Goal: Find specific page/section: Find specific page/section

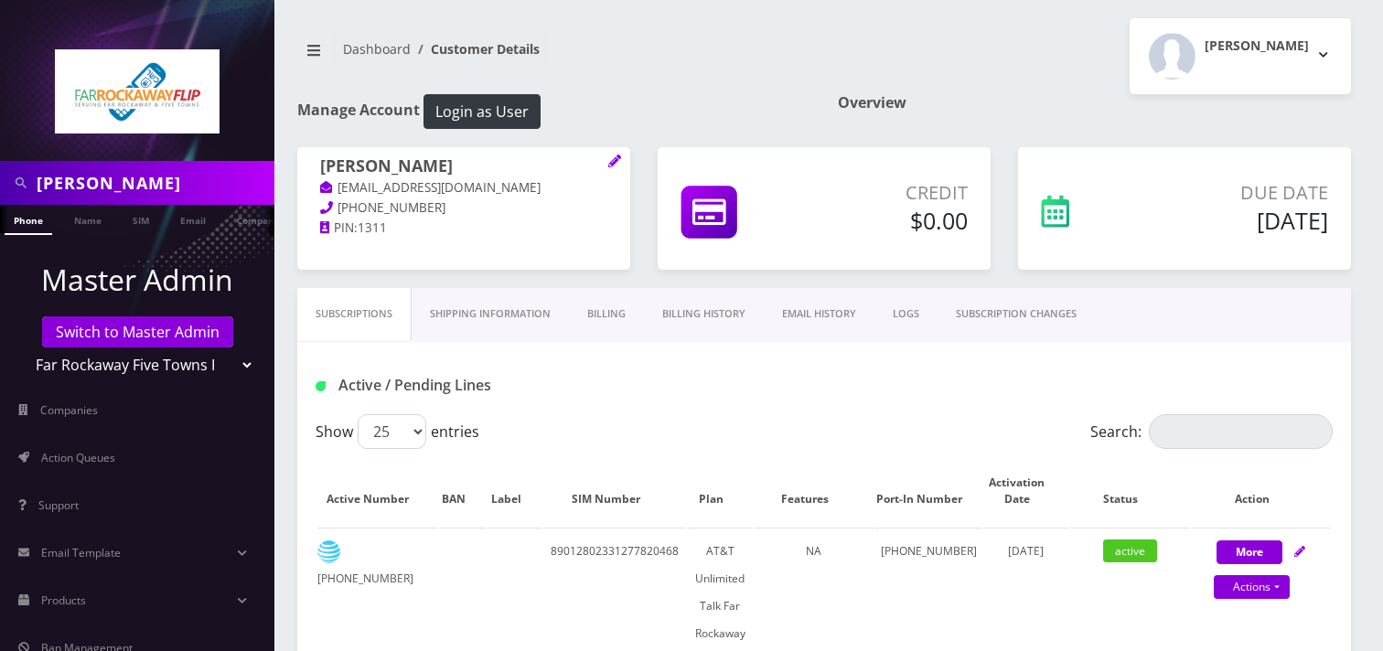
click at [190, 185] on input "mindy" at bounding box center [153, 183] width 233 height 35
click at [193, 186] on input "mindy" at bounding box center [153, 183] width 233 height 35
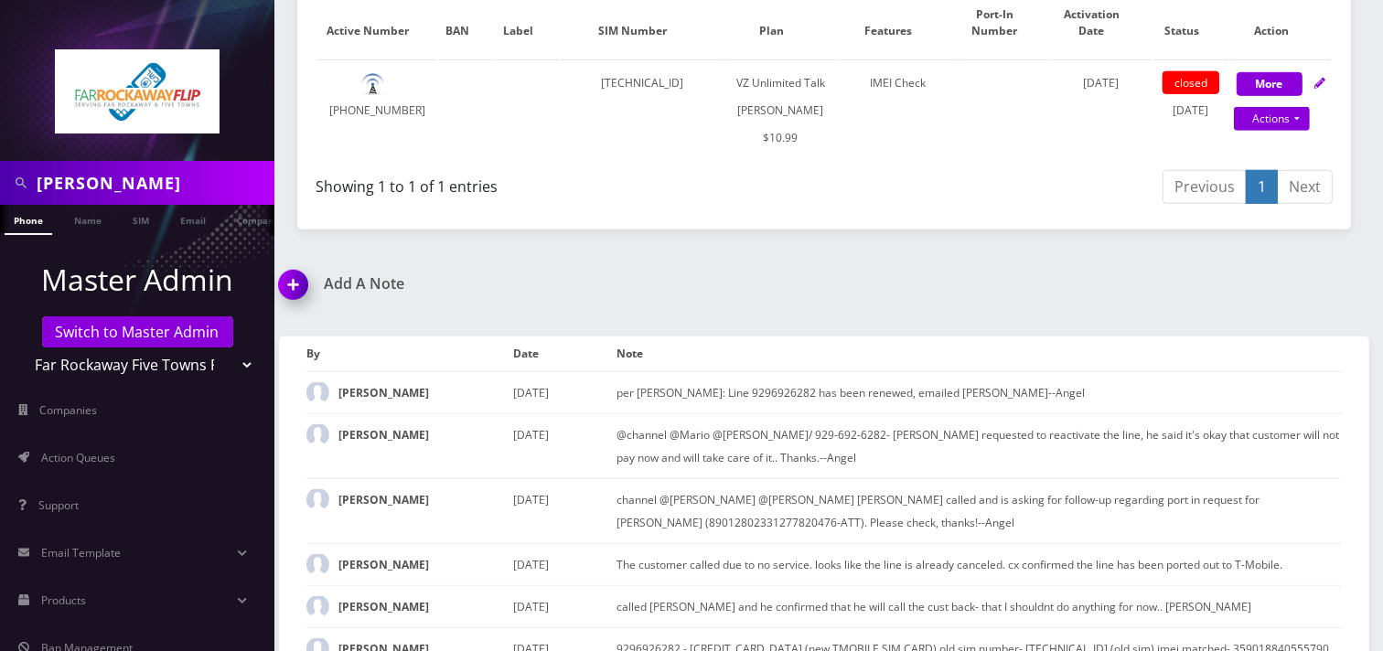
scroll to position [0, 9]
type input "[PERSON_NAME]"
click at [89, 227] on link "Name" at bounding box center [79, 220] width 46 height 30
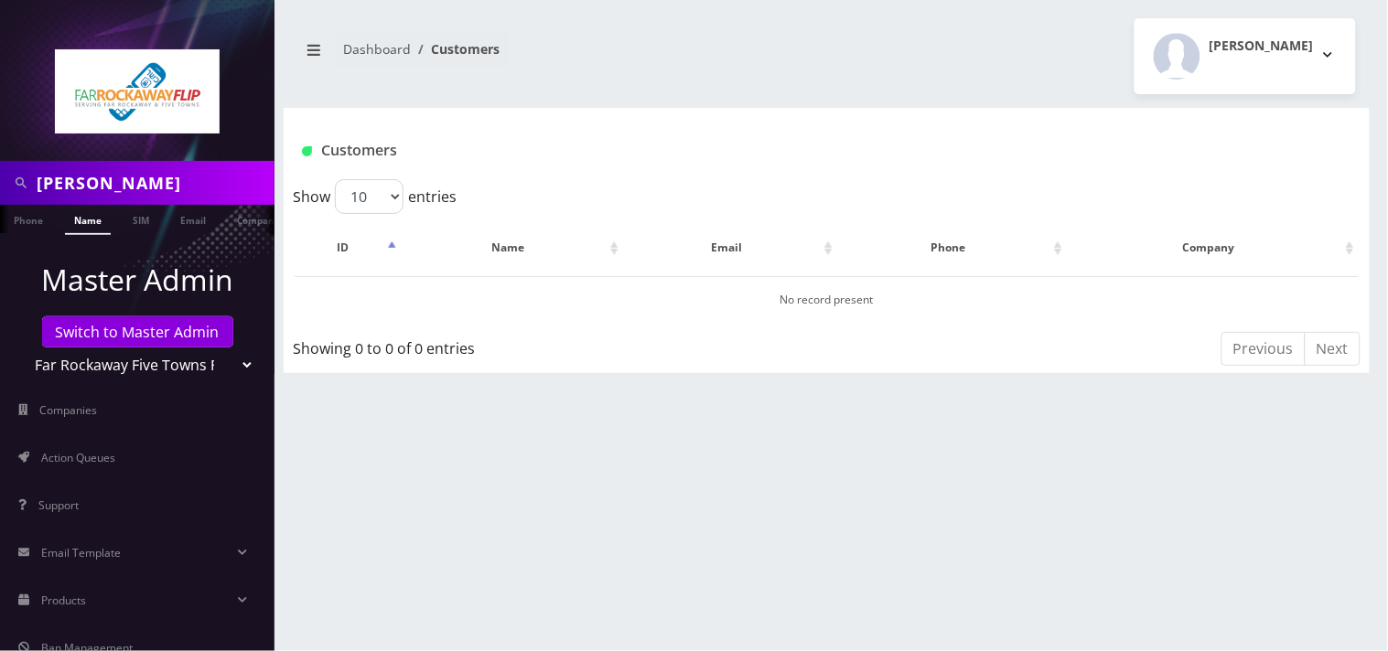
click at [137, 370] on select "Teltik Production My Link Mobile VennMobile Unlimited Advanced LTE [PERSON_NAME…" at bounding box center [137, 365] width 233 height 35
select select "1"
click at [21, 348] on select "Teltik Production My Link Mobile VennMobile Unlimited Advanced LTE [PERSON_NAME…" at bounding box center [137, 365] width 233 height 35
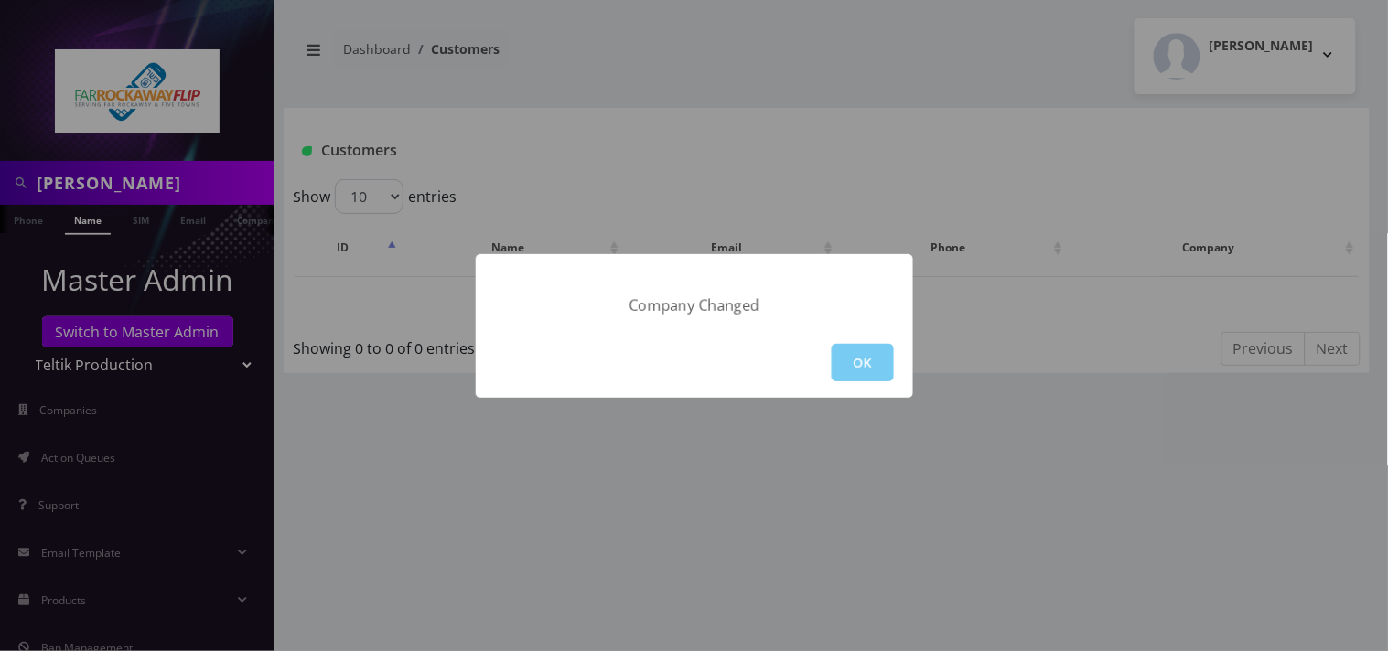
click at [853, 349] on button "OK" at bounding box center [863, 363] width 62 height 38
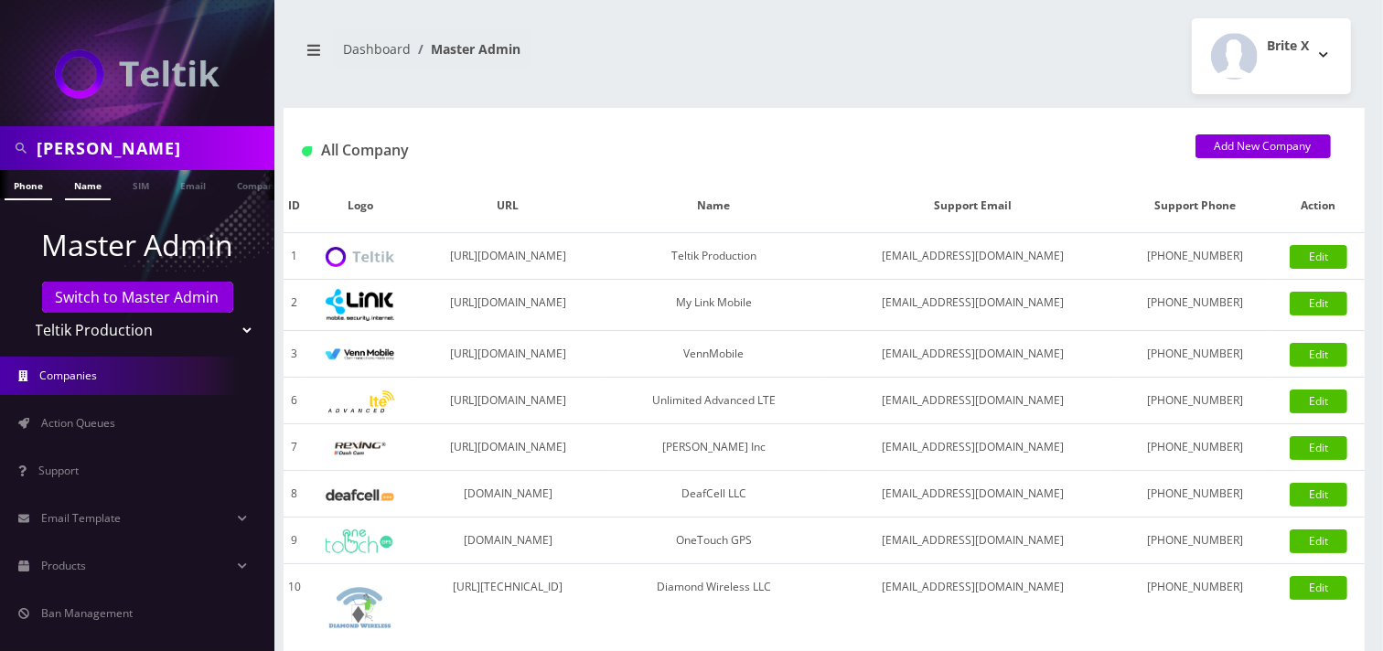
click at [92, 178] on link "Name" at bounding box center [88, 185] width 46 height 30
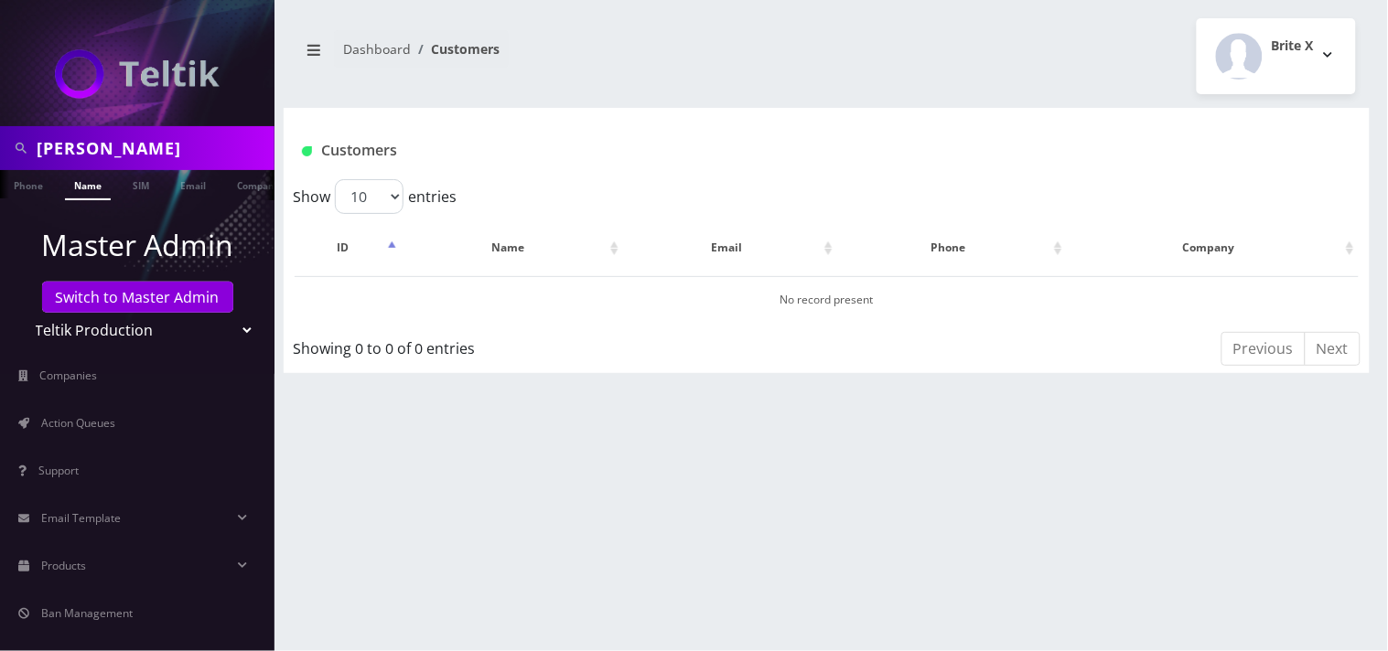
click at [114, 326] on select "Teltik Production My Link Mobile VennMobile Unlimited Advanced LTE [PERSON_NAME…" at bounding box center [137, 330] width 233 height 35
select select "13"
click at [21, 313] on select "Teltik Production My Link Mobile VennMobile Unlimited Advanced LTE [PERSON_NAME…" at bounding box center [137, 330] width 233 height 35
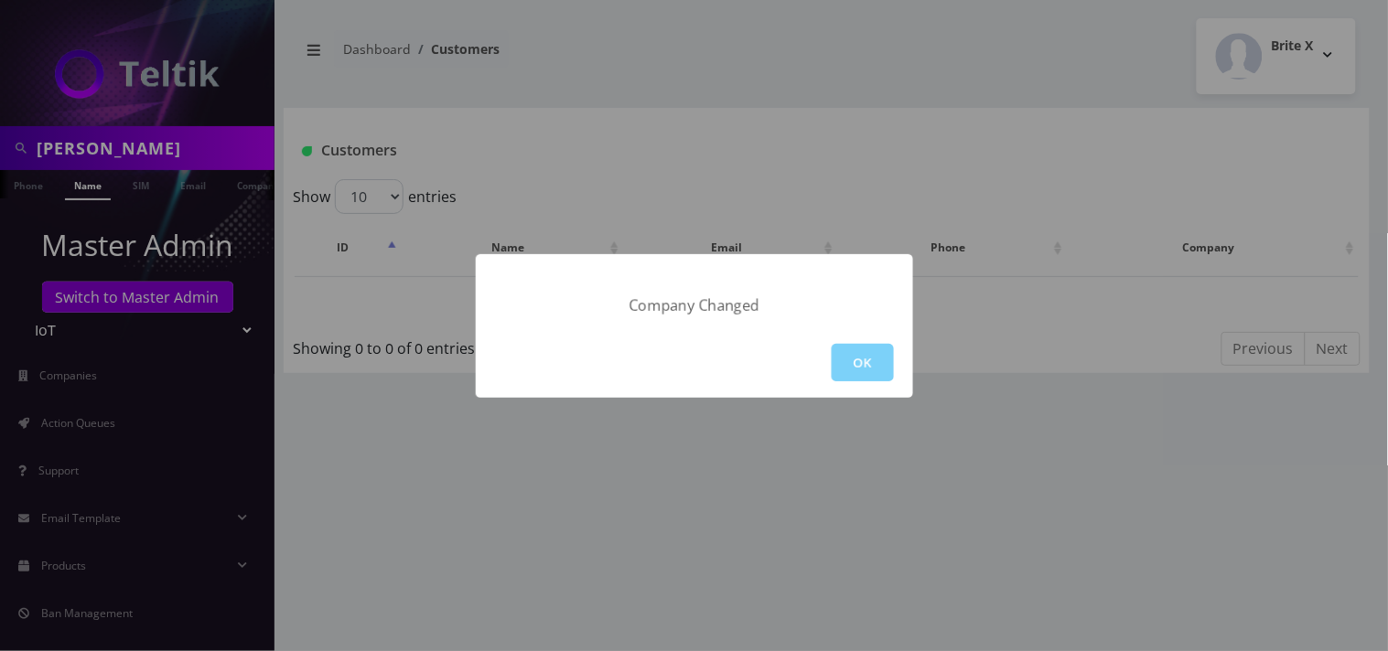
click at [847, 345] on button "OK" at bounding box center [863, 363] width 62 height 38
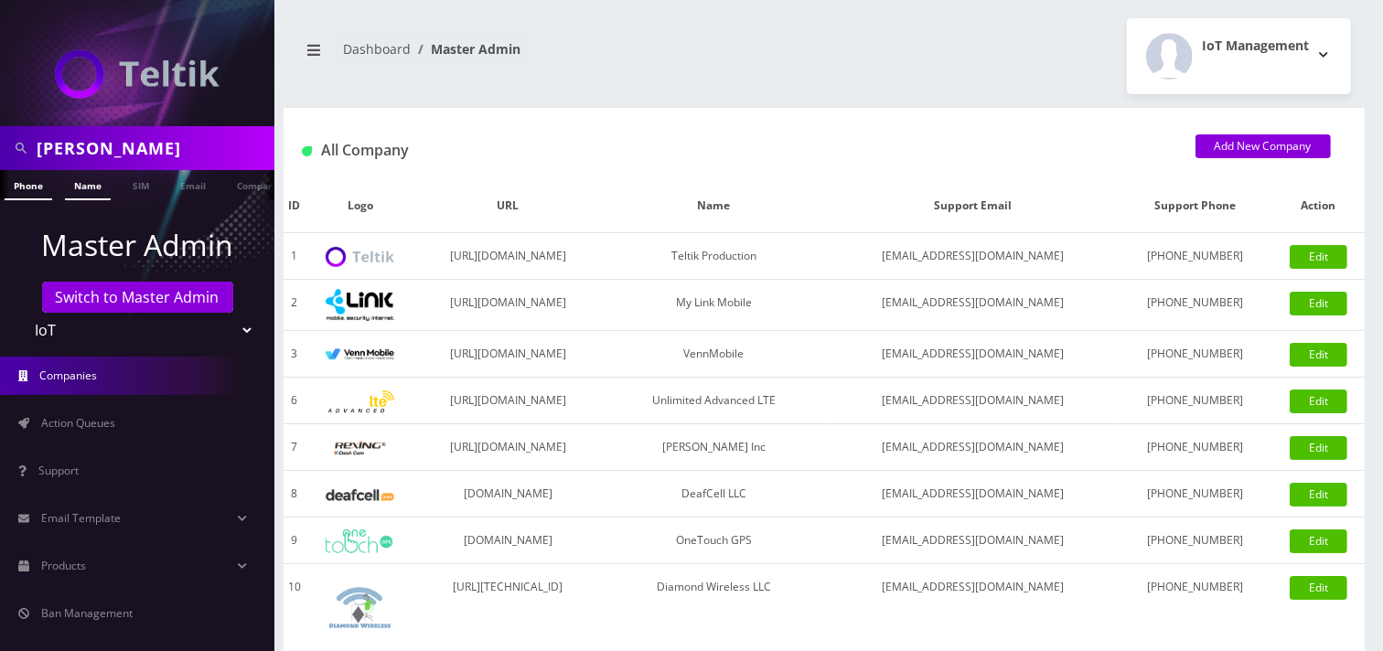
click at [102, 188] on link "Name" at bounding box center [88, 185] width 46 height 30
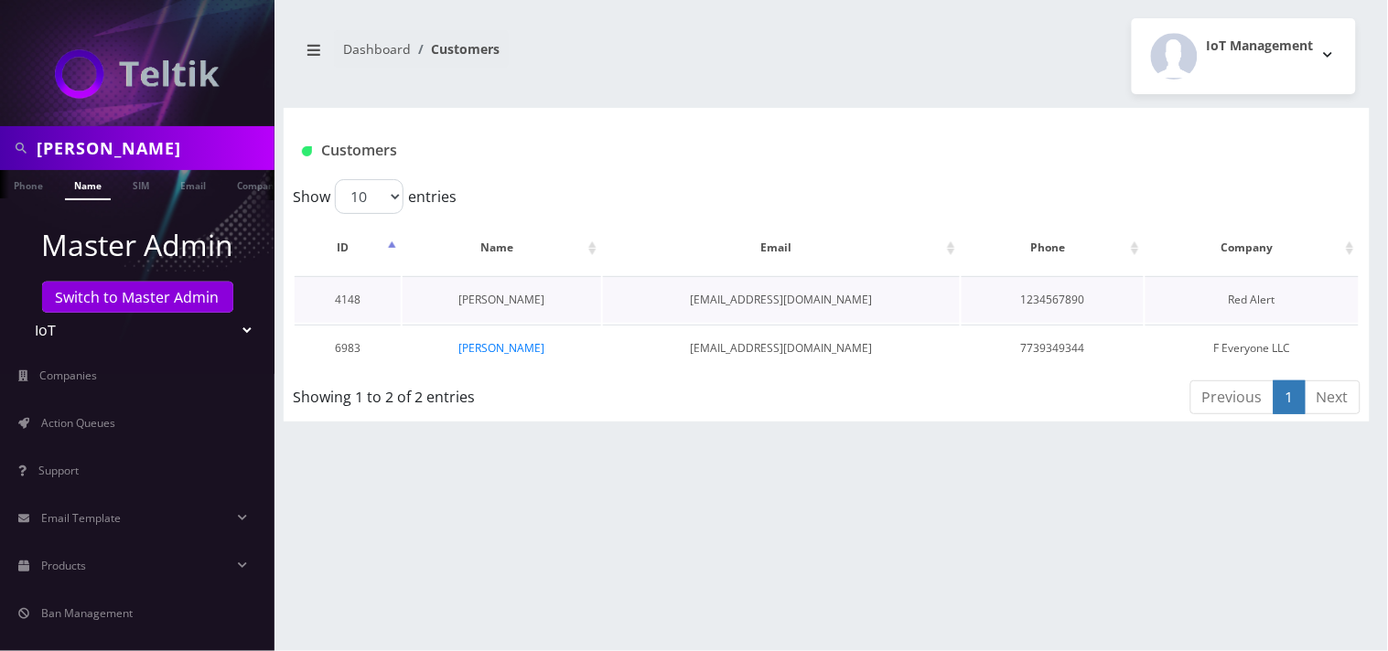
click at [518, 298] on link "[PERSON_NAME]" at bounding box center [501, 300] width 86 height 16
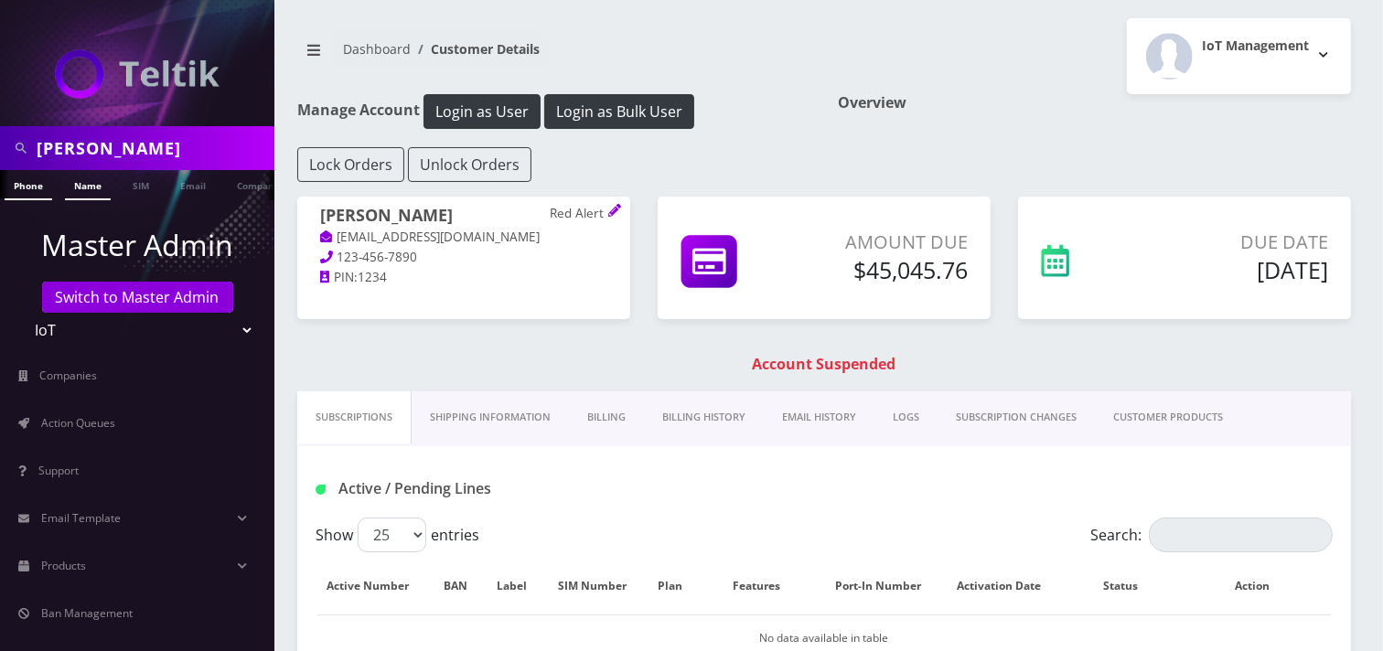
click at [92, 188] on link "Name" at bounding box center [88, 185] width 46 height 30
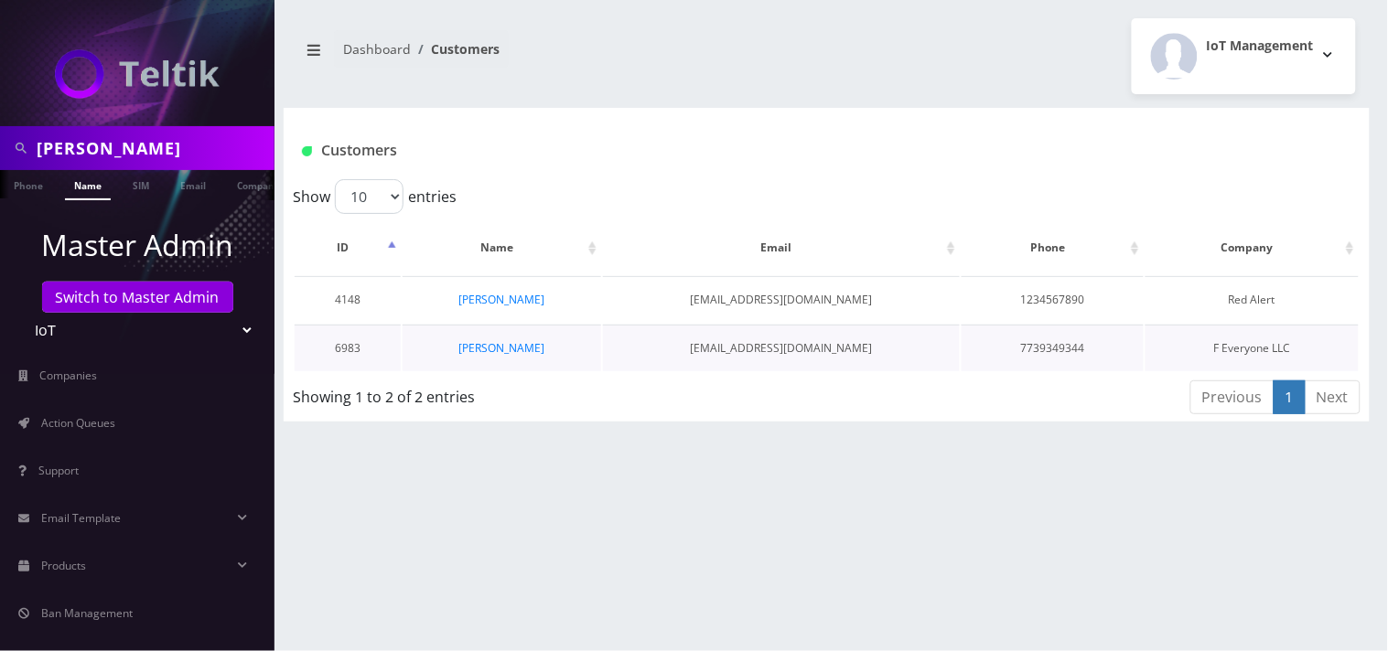
scroll to position [0, 9]
click at [494, 348] on link "[PERSON_NAME]" at bounding box center [501, 348] width 86 height 16
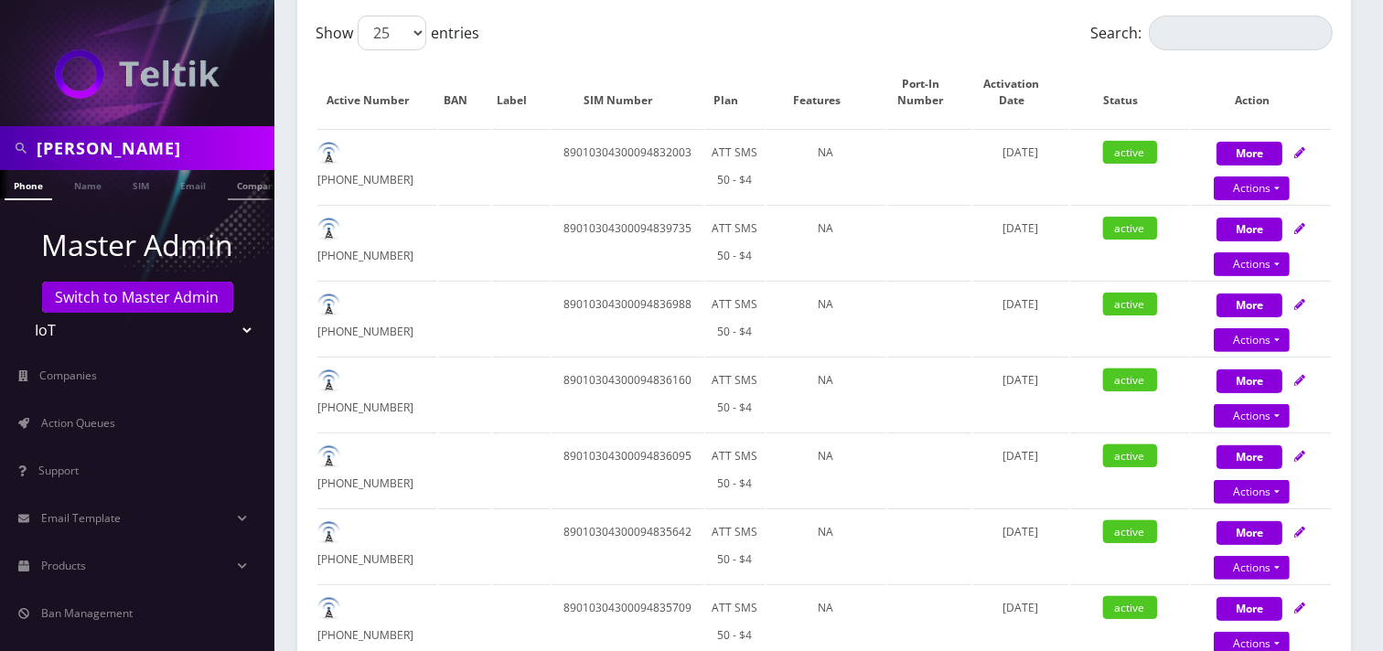
scroll to position [0, 9]
drag, startPoint x: 194, startPoint y: 154, endPoint x: 34, endPoint y: 138, distance: 160.9
click at [34, 138] on div "[PERSON_NAME]" at bounding box center [137, 148] width 265 height 35
